Goal: Check status: Check status

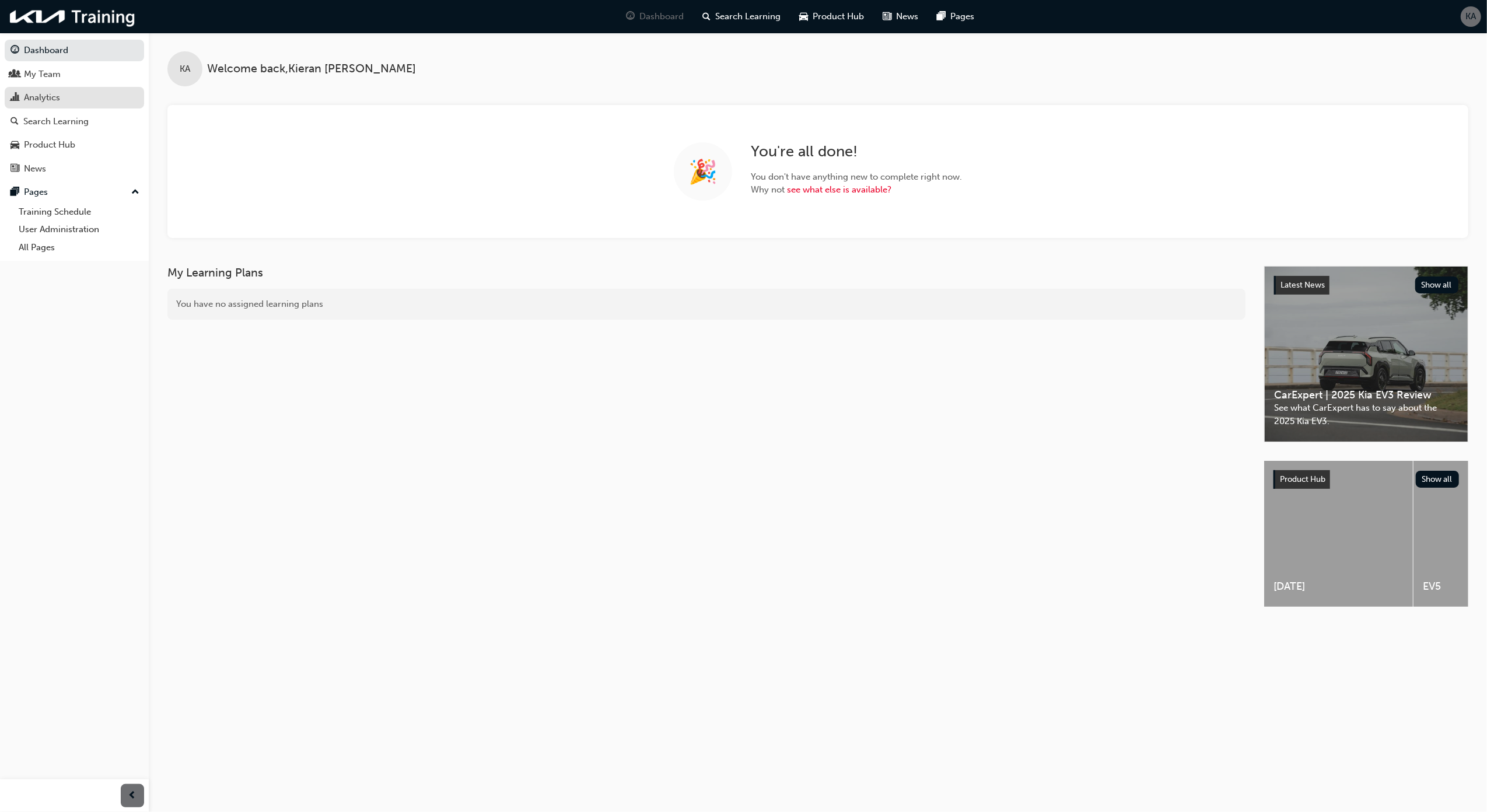
click at [32, 94] on div "Analytics" at bounding box center [42, 98] width 36 height 13
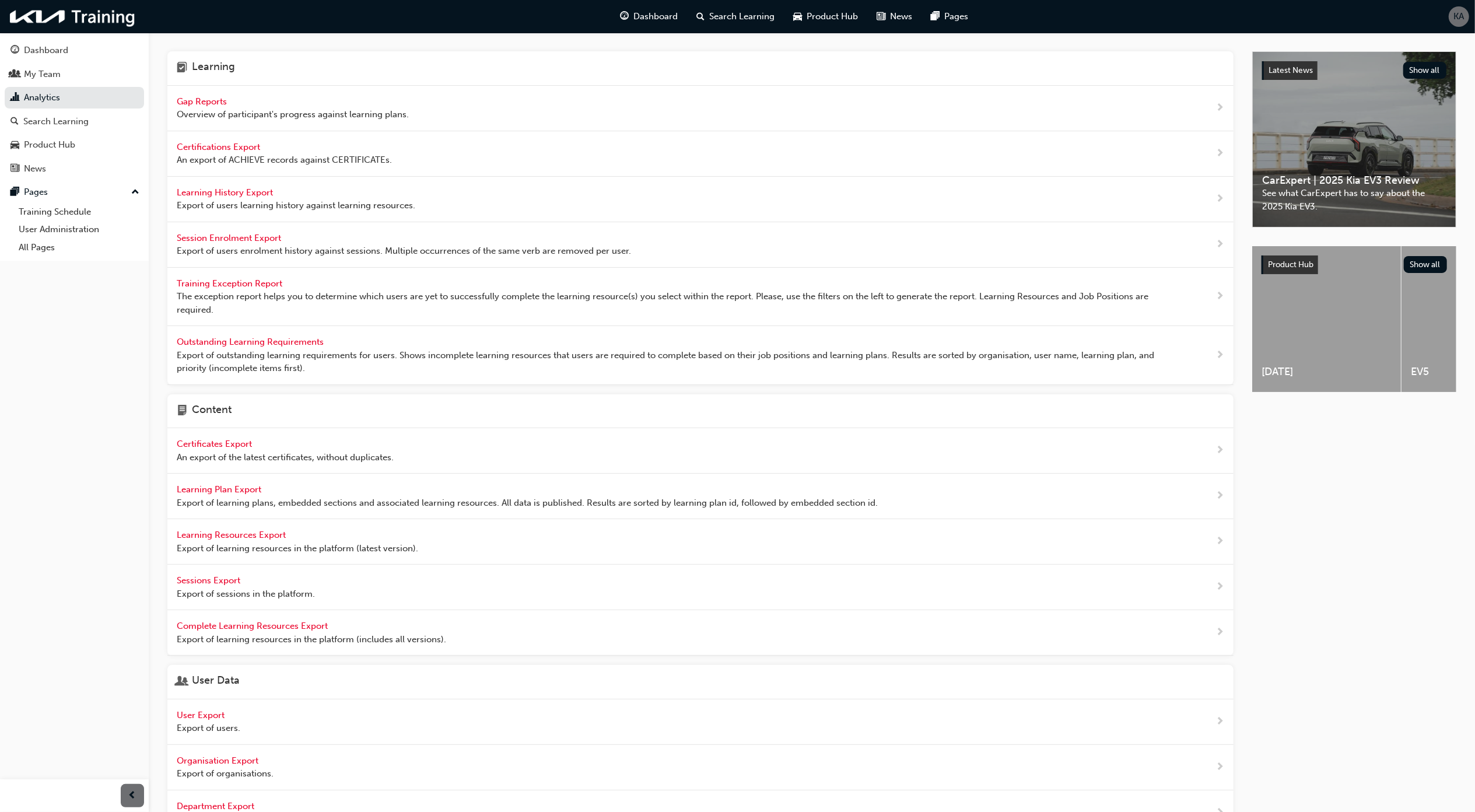
click at [230, 126] on div "Gap Reports Overview of participant's progress against learning plans." at bounding box center [700, 108] width 1066 height 46
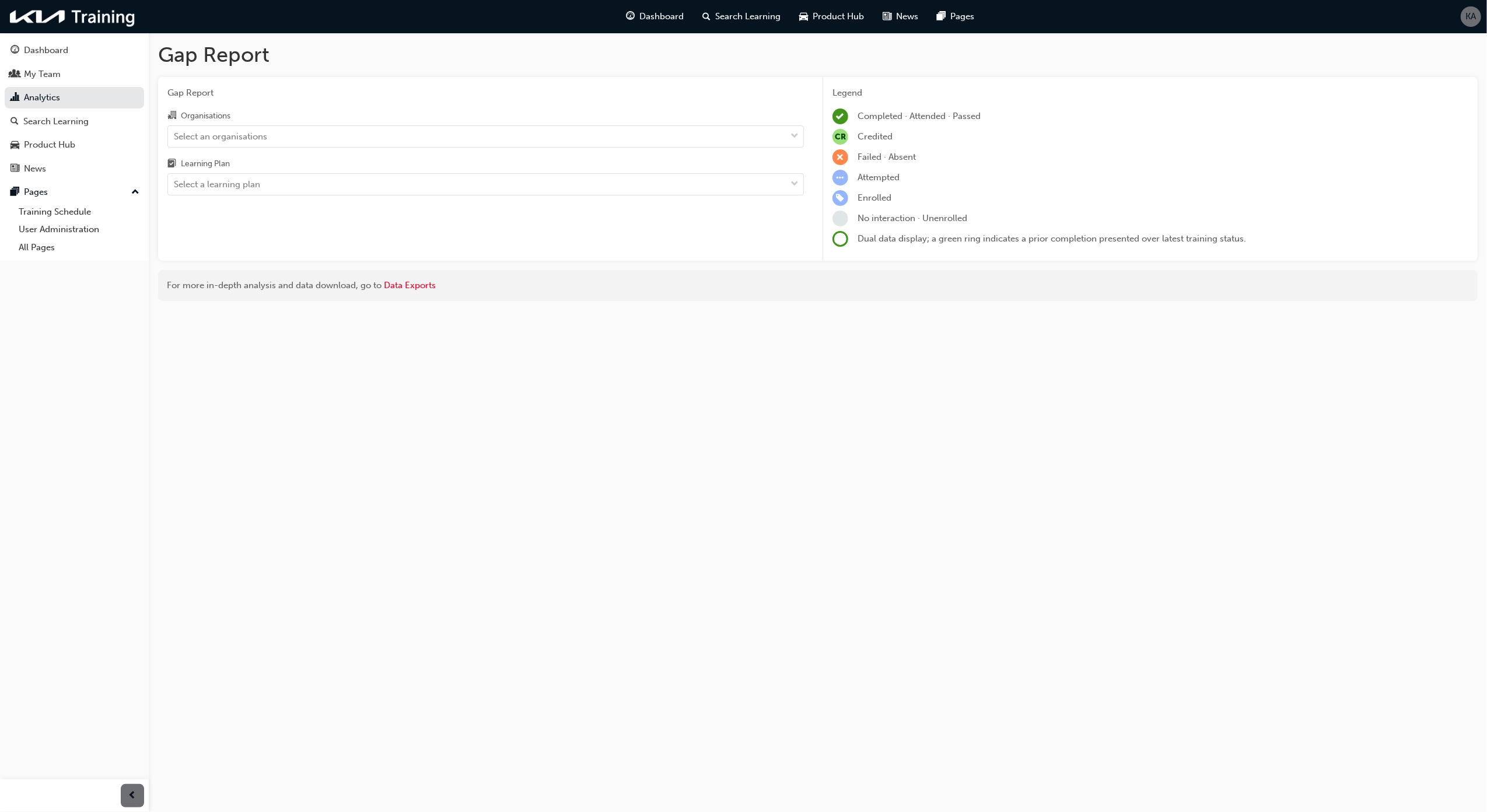
click at [328, 135] on div "Select an organisations" at bounding box center [477, 136] width 618 height 20
click at [175, 135] on input "Organisations Select an organisations" at bounding box center [174, 135] width 2 height 10
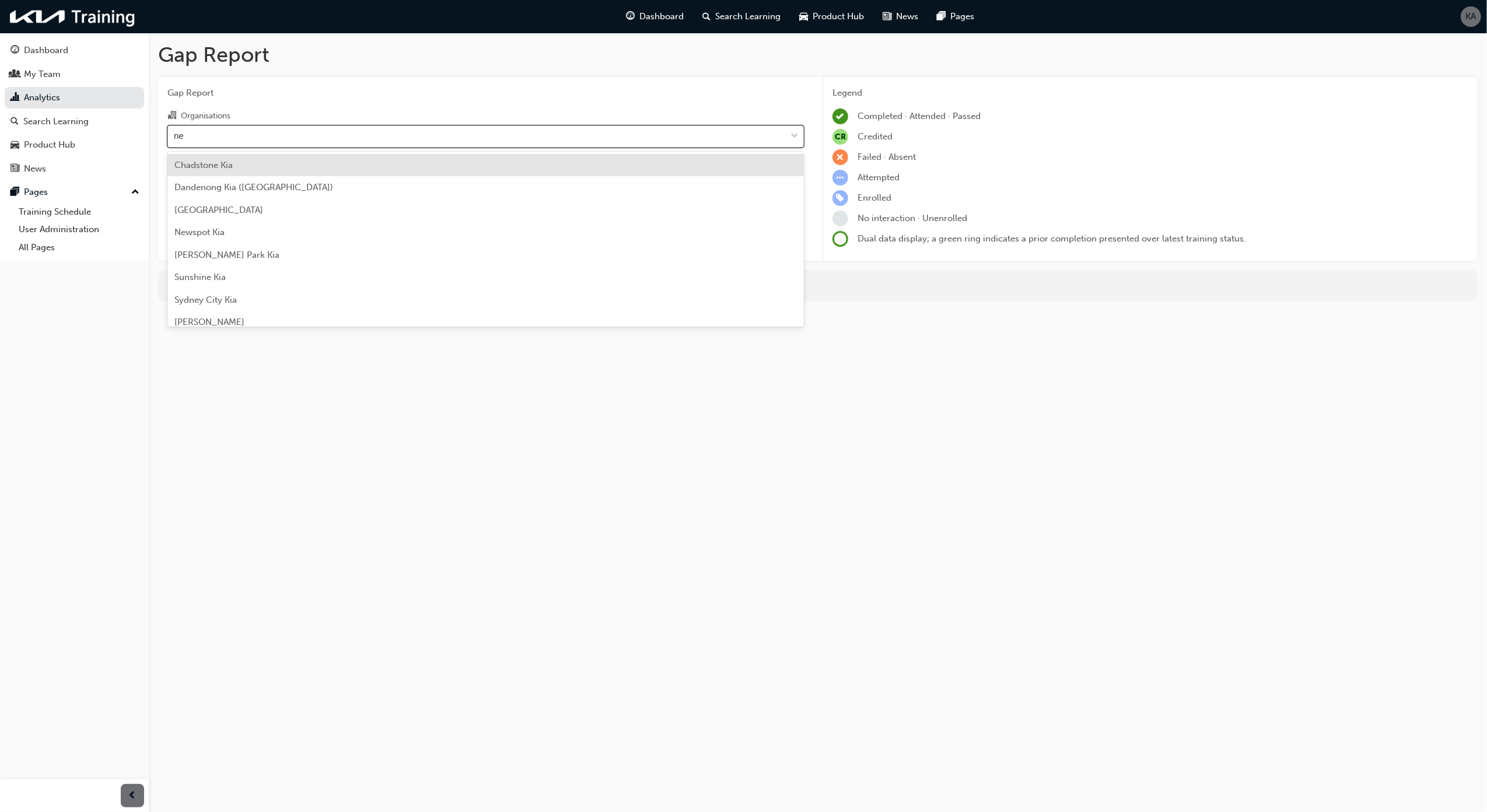
type input "new"
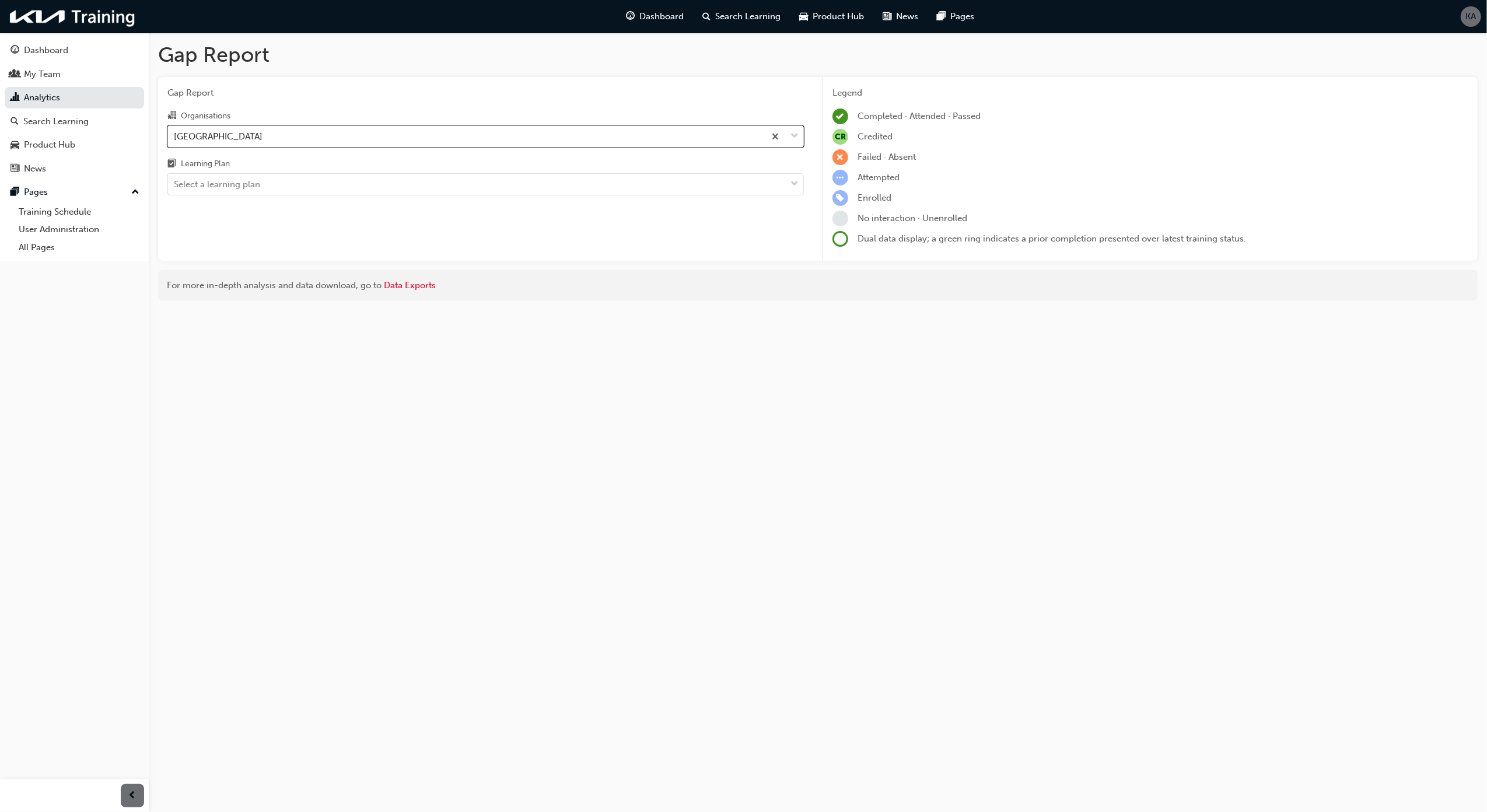
click at [278, 195] on div "Gap Report Organisations option [GEOGRAPHIC_DATA], selected. 0 results availabl…" at bounding box center [486, 169] width 655 height 184
click at [278, 195] on div "Gap Report Organisations [GEOGRAPHIC_DATA] Kia Learning Plan Select a learning …" at bounding box center [486, 169] width 655 height 184
click at [318, 192] on div "Select a learning plan" at bounding box center [477, 184] width 618 height 20
click at [175, 189] on input "Learning Plan Select a learning plan" at bounding box center [174, 183] width 2 height 10
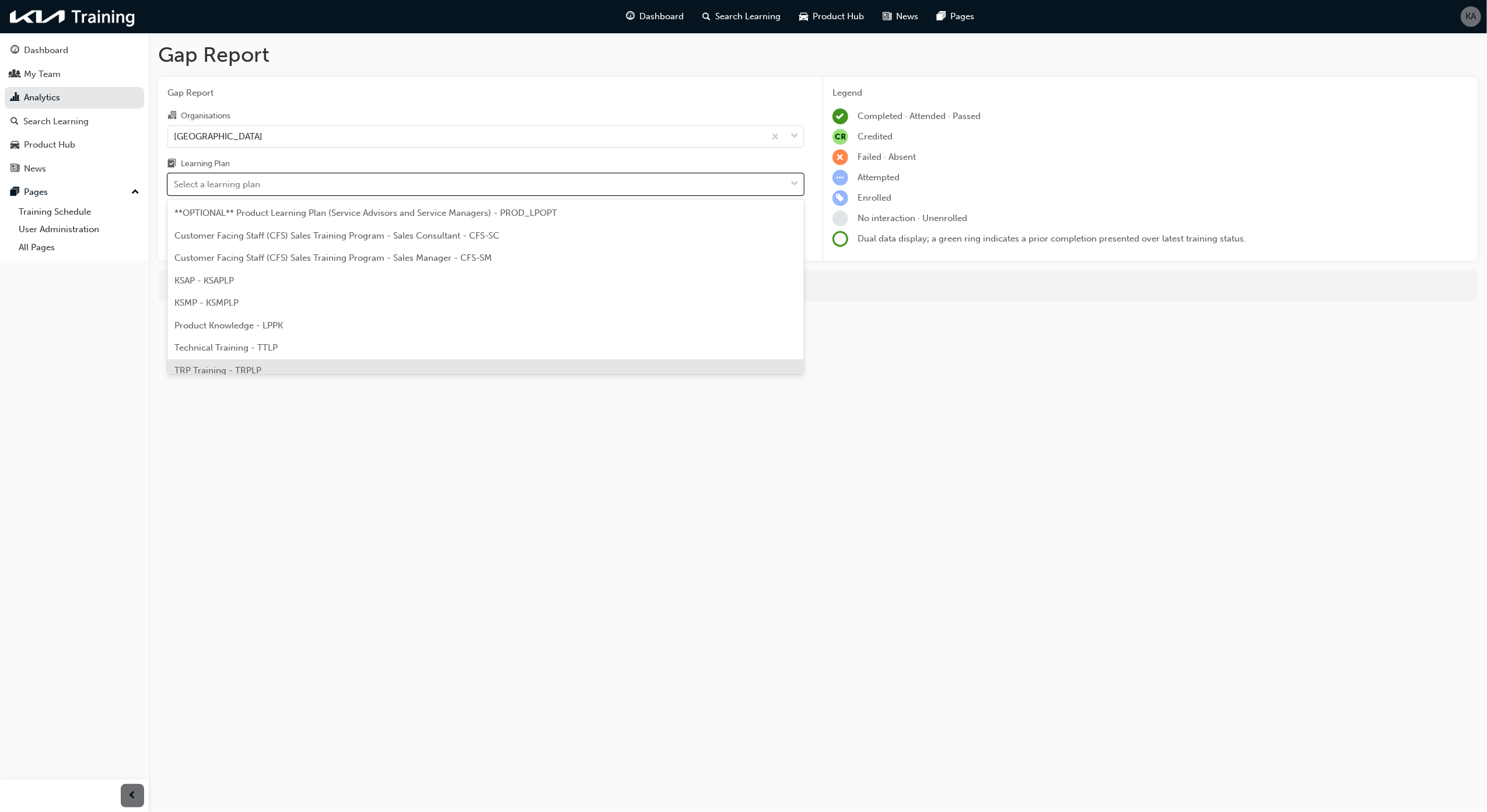
click at [287, 365] on div "TRP Training - TRPLP" at bounding box center [486, 370] width 637 height 22
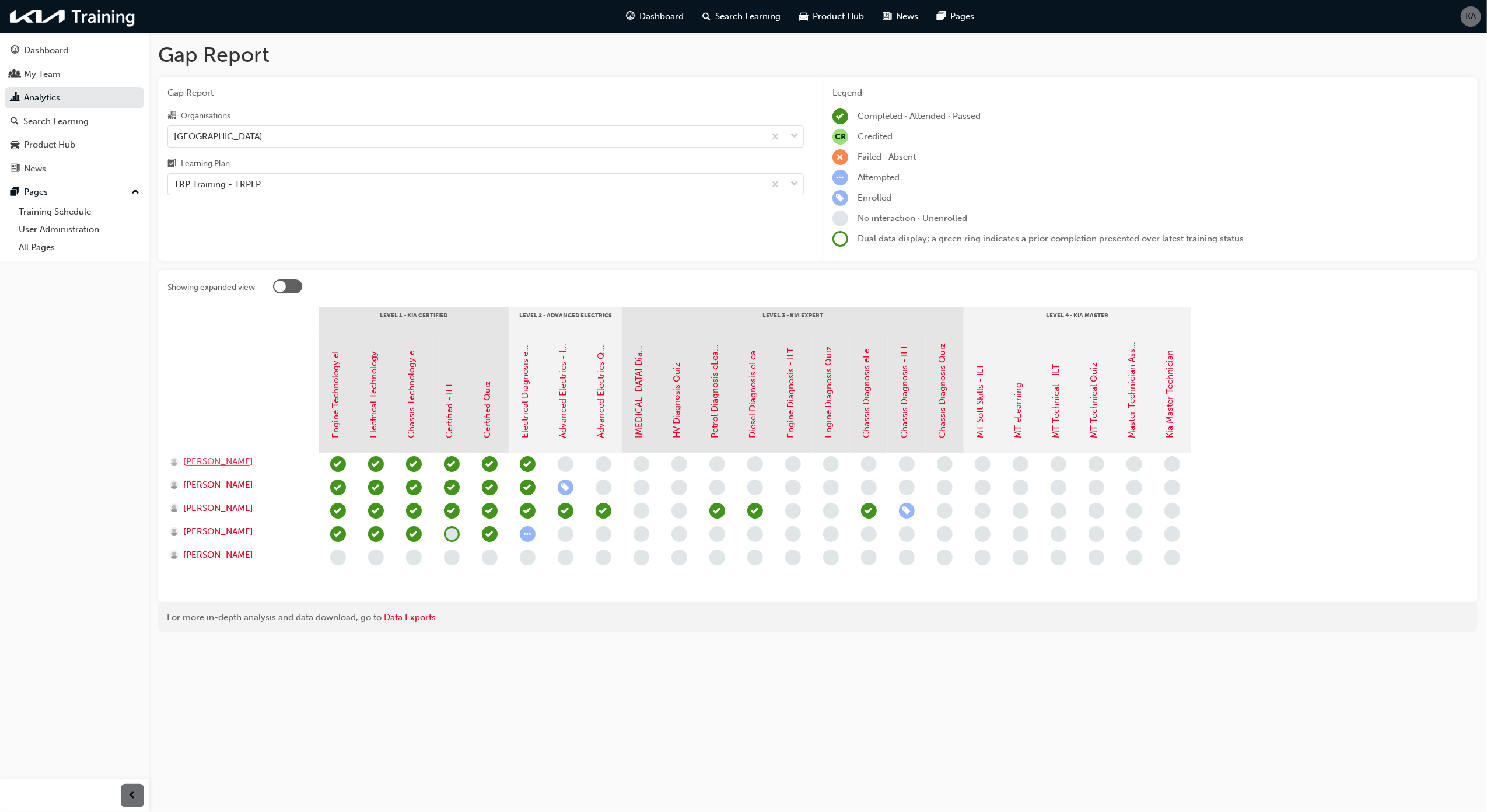
click at [292, 461] on div "[PERSON_NAME]" at bounding box center [239, 461] width 139 height 13
